Goal: Information Seeking & Learning: Learn about a topic

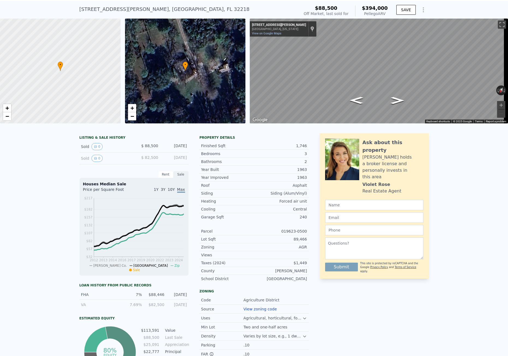
scroll to position [2, 0]
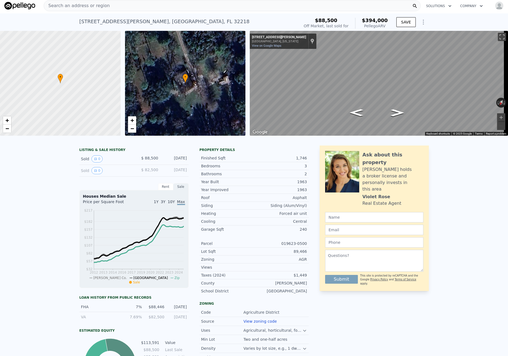
click at [115, 8] on div "Search an address or region" at bounding box center [232, 5] width 377 height 11
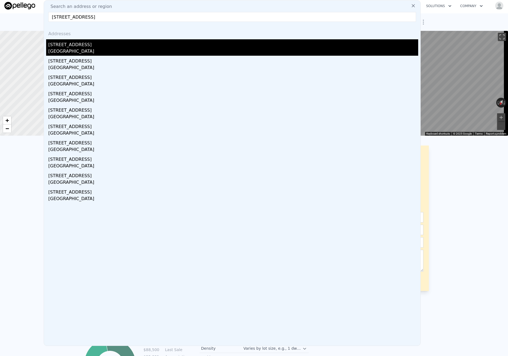
type input "[STREET_ADDRESS]"
click at [82, 45] on div "[STREET_ADDRESS]" at bounding box center [233, 43] width 370 height 9
type input "5"
type input "3"
type input "1718"
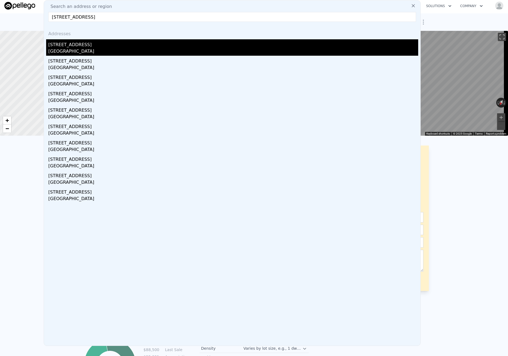
type input "2080"
type input "9583.2"
type input "14374.8"
type input "$ 269,000"
type input "4"
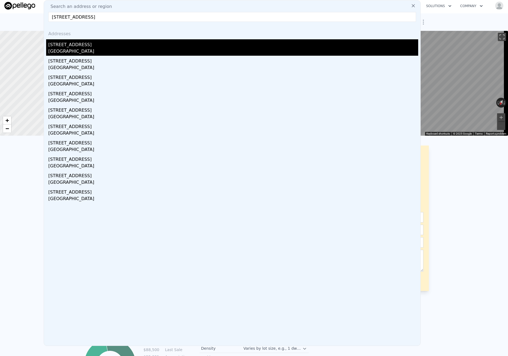
type input "$ 61,937"
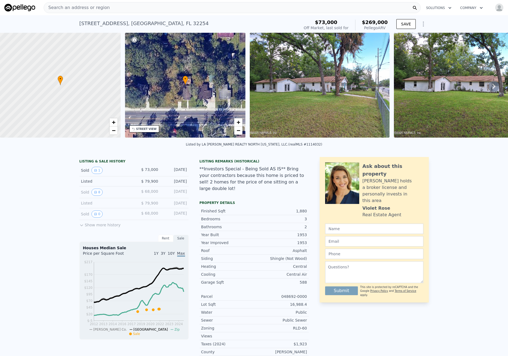
click at [70, 8] on span "Search an address or region" at bounding box center [77, 7] width 66 height 7
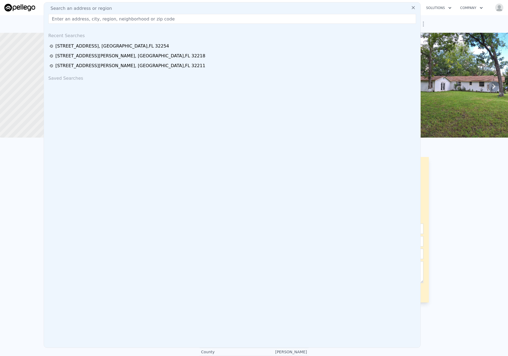
click at [67, 21] on input "text" at bounding box center [232, 19] width 368 height 10
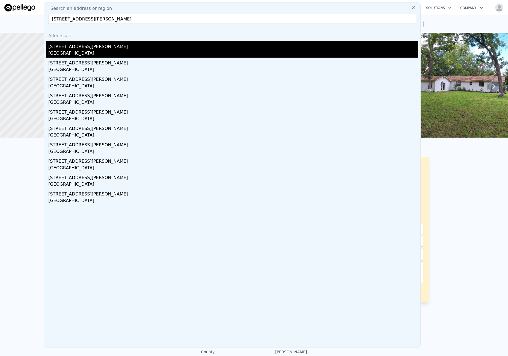
type input "[STREET_ADDRESS][PERSON_NAME]"
click at [85, 43] on div "[STREET_ADDRESS][PERSON_NAME]" at bounding box center [233, 45] width 370 height 9
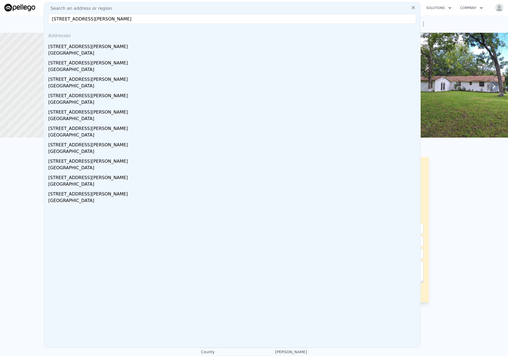
type input "2"
type input "4"
type input "1"
type input "2"
type input "898"
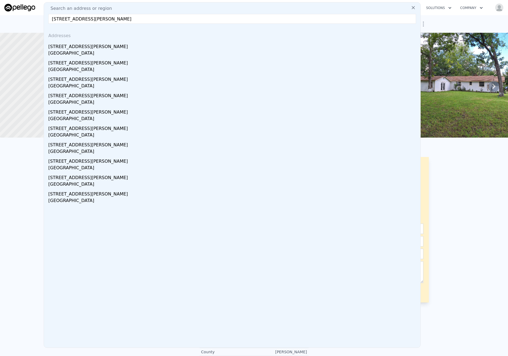
type input "1212"
type input "5662.8"
type input "$ 174,000"
type input "$ 143,734"
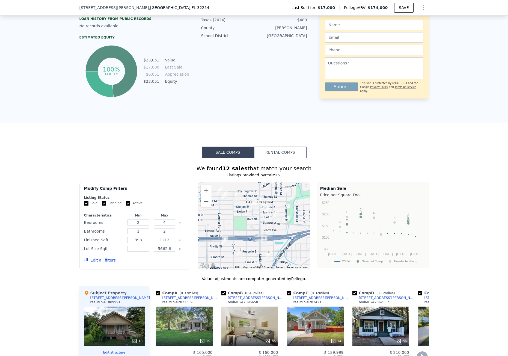
scroll to position [462, 0]
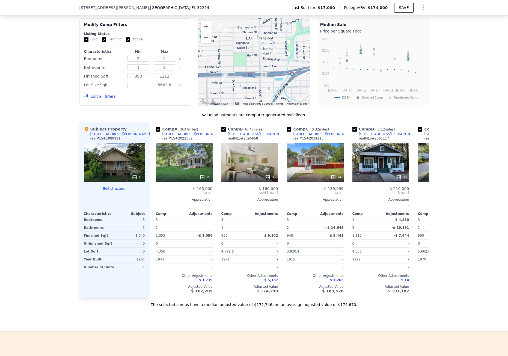
click at [147, 208] on div "Subject Property [STREET_ADDRESS][PERSON_NAME] realMLS # 1089991 18 Edit struct…" at bounding box center [114, 209] width 70 height 175
drag, startPoint x: 189, startPoint y: 306, endPoint x: 195, endPoint y: 307, distance: 6.0
click at [195, 307] on div "The selected comps have a median adjusted value of $172,746 and an average adju…" at bounding box center [253, 302] width 349 height 10
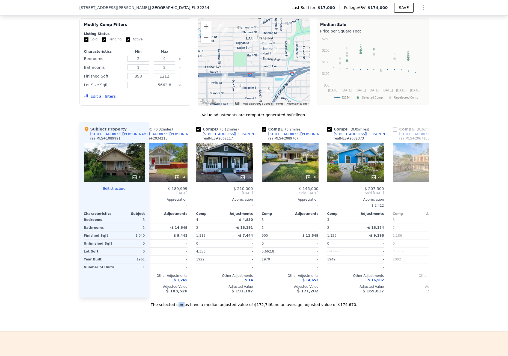
scroll to position [0, 151]
